Goal: Information Seeking & Learning: Understand process/instructions

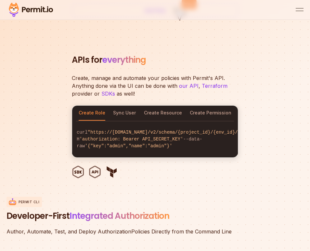
scroll to position [1171, 0]
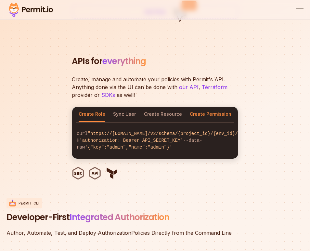
click at [200, 115] on button "Create Permission" at bounding box center [211, 114] width 42 height 15
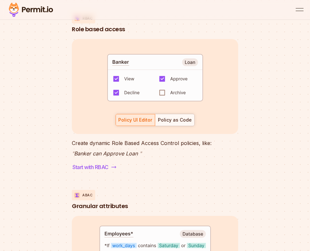
scroll to position [9, 0]
click at [170, 123] on div "Policy as Code" at bounding box center [175, 120] width 34 height 6
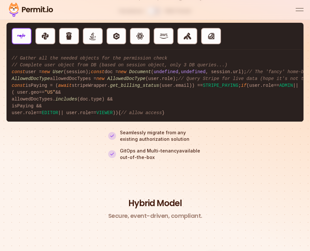
scroll to position [2370, 0]
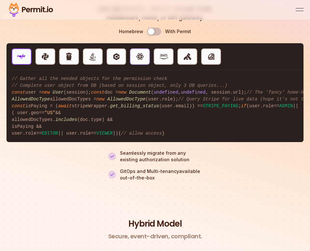
click at [139, 65] on button "React" at bounding box center [140, 56] width 20 height 16
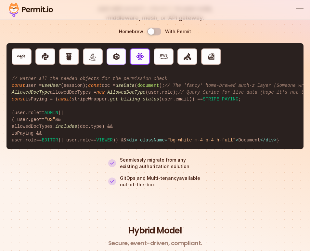
click at [113, 65] on button "C#" at bounding box center [116, 56] width 20 height 16
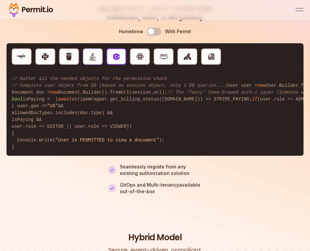
click at [86, 65] on button "Java" at bounding box center [93, 56] width 20 height 16
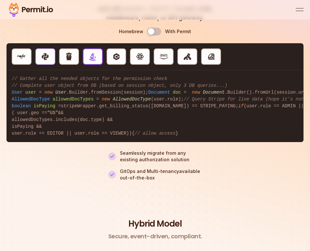
click at [44, 61] on img "button" at bounding box center [45, 56] width 8 height 8
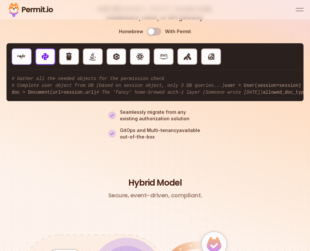
click at [23, 61] on img "button" at bounding box center [21, 56] width 8 height 8
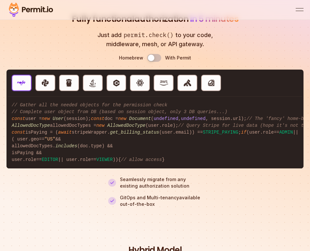
scroll to position [2332, 0]
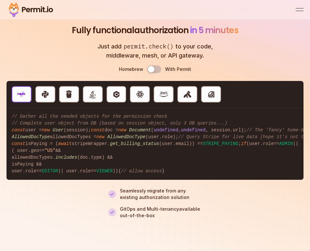
click at [149, 73] on button "Use setting" at bounding box center [154, 69] width 14 height 8
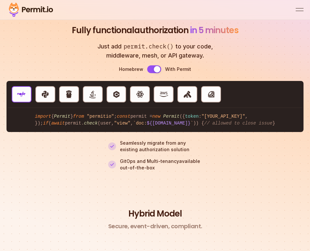
click at [149, 73] on button "Use setting" at bounding box center [154, 69] width 14 height 8
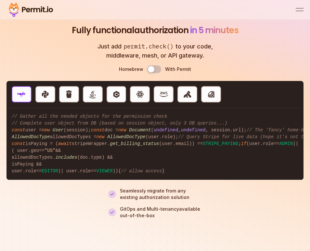
click at [149, 73] on button "Use setting" at bounding box center [154, 69] width 14 height 8
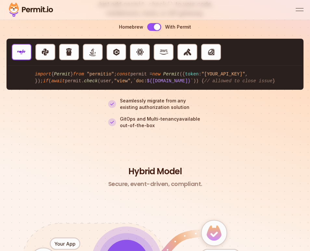
scroll to position [2372, 0]
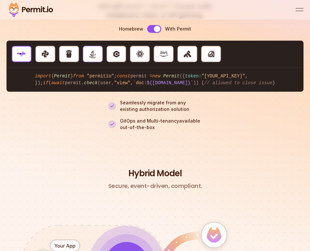
click at [89, 58] on img "button" at bounding box center [92, 54] width 8 height 8
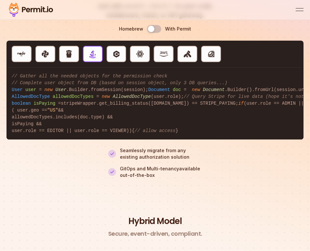
click at [152, 33] on button "Use setting" at bounding box center [154, 29] width 14 height 8
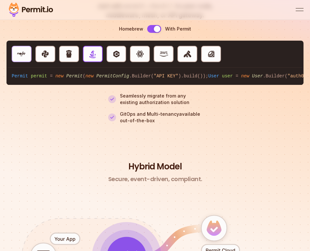
click at [25, 58] on img "button" at bounding box center [21, 54] width 8 height 8
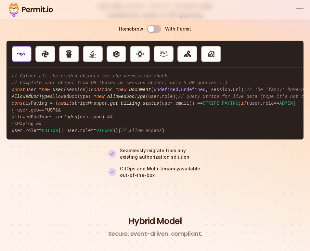
click at [151, 33] on button "Use setting" at bounding box center [154, 29] width 14 height 8
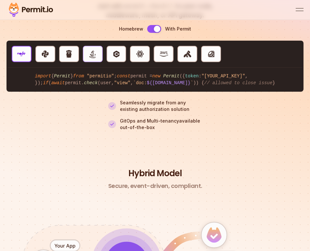
click at [88, 58] on img "button" at bounding box center [92, 54] width 8 height 8
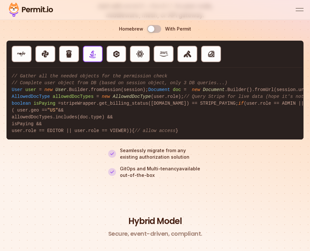
click at [152, 33] on button "Use setting" at bounding box center [154, 29] width 14 height 8
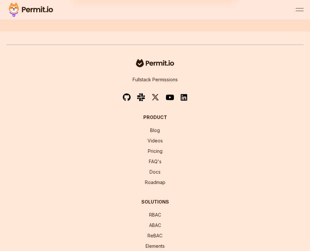
scroll to position [4921, 0]
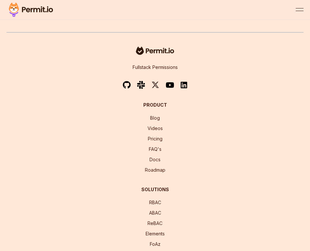
click at [181, 89] on img at bounding box center [183, 84] width 6 height 7
click at [169, 89] on img at bounding box center [170, 84] width 8 height 7
click at [233, 111] on div "Fullstack Permissions Product Blog Videos Pricing FAQ's Docs Roadmap Solutions …" at bounding box center [154, 225] width 297 height 360
click at [127, 89] on img at bounding box center [127, 85] width 8 height 8
